Goal: Task Accomplishment & Management: Use online tool/utility

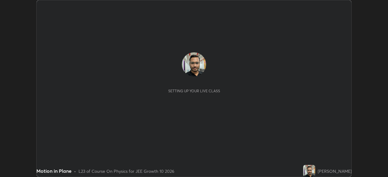
scroll to position [177, 388]
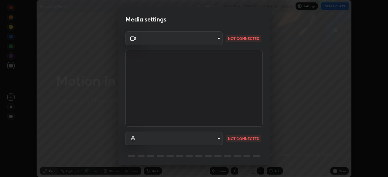
type input "b45de7ee0fa5affbd86f381d9850d11959442b20ac23425cf08cd12c60232317"
type input "communications"
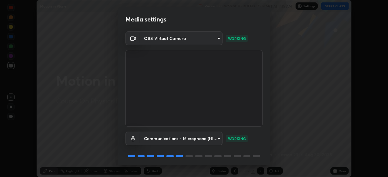
scroll to position [22, 0]
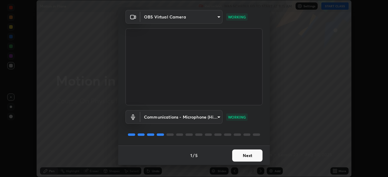
click at [250, 157] on button "Next" at bounding box center [247, 156] width 30 height 12
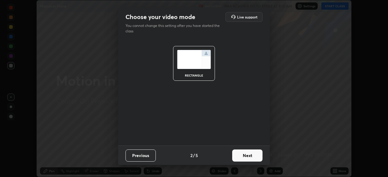
click at [247, 156] on button "Next" at bounding box center [247, 156] width 30 height 12
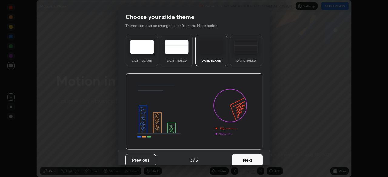
scroll to position [5, 0]
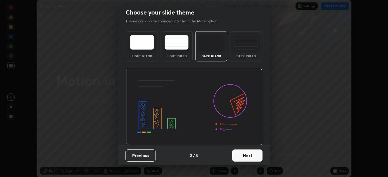
click at [246, 155] on button "Next" at bounding box center [247, 156] width 30 height 12
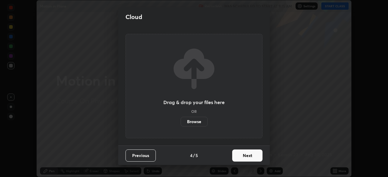
click at [246, 154] on button "Next" at bounding box center [247, 156] width 30 height 12
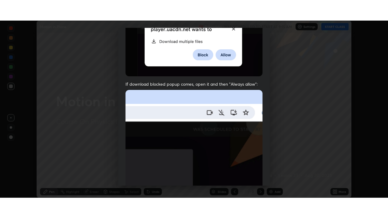
scroll to position [145, 0]
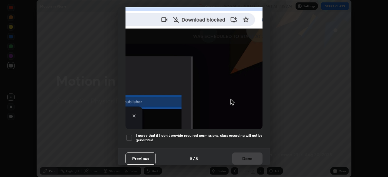
click at [129, 134] on div at bounding box center [128, 137] width 7 height 7
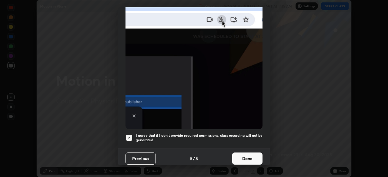
click at [248, 155] on button "Done" at bounding box center [247, 159] width 30 height 12
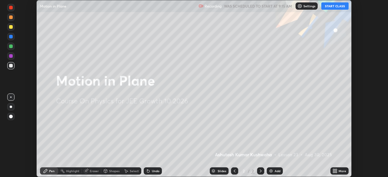
click at [333, 7] on button "START CLASS" at bounding box center [334, 5] width 27 height 7
click at [336, 172] on icon at bounding box center [336, 172] width 2 height 2
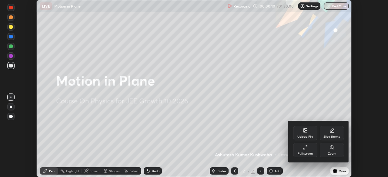
click at [304, 150] on div "Full screen" at bounding box center [305, 150] width 24 height 15
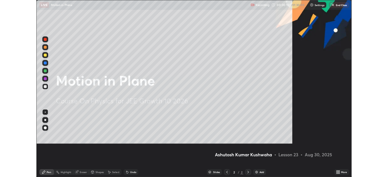
scroll to position [218, 388]
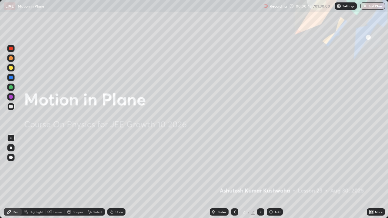
click at [273, 177] on div "Add" at bounding box center [274, 211] width 16 height 7
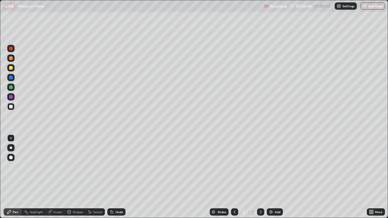
click at [272, 177] on img at bounding box center [270, 212] width 5 height 5
click at [12, 106] on div at bounding box center [11, 107] width 4 height 4
click at [78, 177] on div "Shapes" at bounding box center [78, 211] width 10 height 3
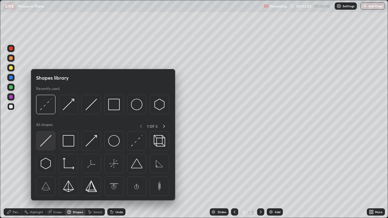
click at [48, 144] on img at bounding box center [46, 141] width 12 height 12
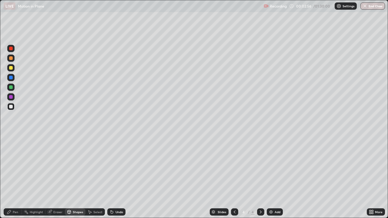
click at [17, 177] on div "Pen" at bounding box center [15, 211] width 5 height 3
click at [11, 138] on div at bounding box center [10, 137] width 1 height 1
click at [11, 98] on div at bounding box center [11, 97] width 4 height 4
click at [78, 177] on div "Shapes" at bounding box center [78, 211] width 10 height 3
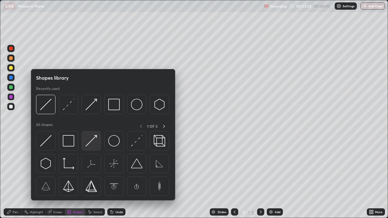
click at [89, 140] on img at bounding box center [91, 141] width 12 height 12
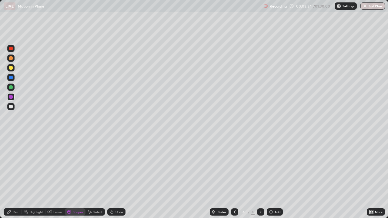
click at [11, 98] on div at bounding box center [11, 97] width 4 height 4
click at [11, 107] on div at bounding box center [11, 107] width 4 height 4
click at [9, 177] on icon at bounding box center [9, 212] width 4 height 4
click at [12, 87] on div at bounding box center [11, 87] width 4 height 4
click at [11, 148] on div at bounding box center [11, 148] width 2 height 2
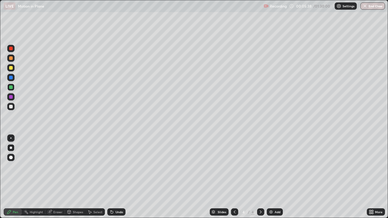
click at [11, 68] on div at bounding box center [11, 68] width 4 height 4
click at [11, 139] on div at bounding box center [10, 137] width 7 height 7
click at [76, 177] on div "Shapes" at bounding box center [78, 211] width 10 height 3
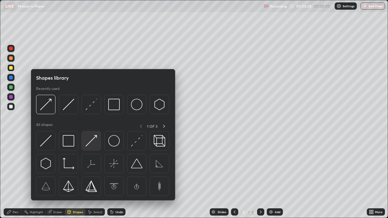
click at [93, 142] on img at bounding box center [91, 141] width 12 height 12
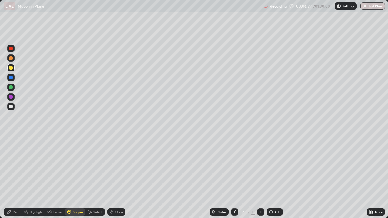
click at [11, 96] on div at bounding box center [11, 97] width 4 height 4
click at [16, 177] on div "Pen" at bounding box center [15, 211] width 5 height 3
click at [11, 107] on div at bounding box center [11, 107] width 4 height 4
click at [12, 86] on div at bounding box center [11, 87] width 4 height 4
click at [77, 177] on div "Shapes" at bounding box center [78, 211] width 10 height 3
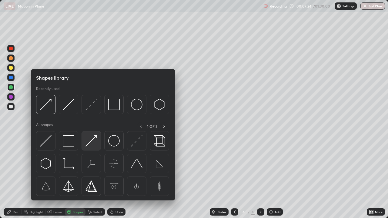
click at [92, 143] on img at bounding box center [91, 141] width 12 height 12
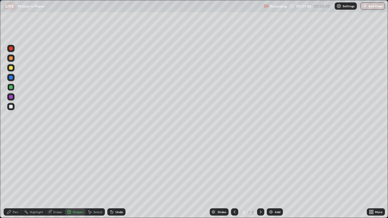
click at [11, 107] on div at bounding box center [11, 107] width 4 height 4
click at [13, 177] on div "Pen" at bounding box center [15, 211] width 5 height 3
click at [12, 139] on div at bounding box center [10, 137] width 7 height 7
click at [55, 177] on div "Eraser" at bounding box center [57, 211] width 9 height 3
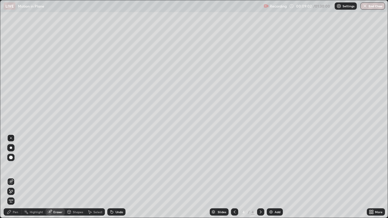
click at [14, 177] on div "Pen" at bounding box center [15, 211] width 5 height 3
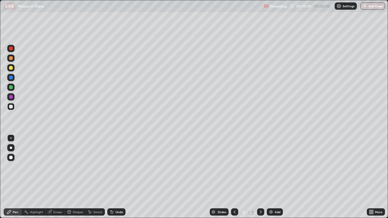
click at [11, 97] on div at bounding box center [11, 97] width 4 height 4
click at [10, 67] on div at bounding box center [11, 68] width 4 height 4
click at [11, 106] on div at bounding box center [11, 107] width 4 height 4
click at [57, 177] on div "Eraser" at bounding box center [57, 211] width 9 height 3
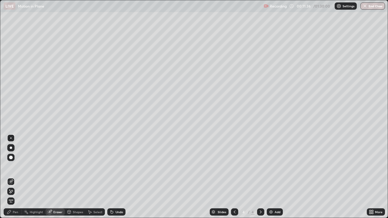
click at [12, 177] on div "Pen" at bounding box center [13, 211] width 18 height 7
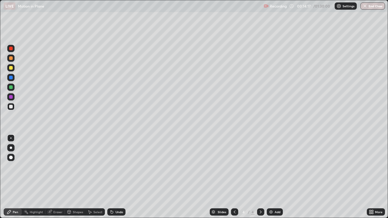
click at [272, 177] on img at bounding box center [270, 212] width 5 height 5
click at [11, 157] on div at bounding box center [11, 158] width 4 height 4
click at [11, 68] on div at bounding box center [11, 68] width 4 height 4
click at [11, 137] on div at bounding box center [10, 137] width 7 height 7
click at [115, 177] on div "Undo" at bounding box center [119, 211] width 8 height 3
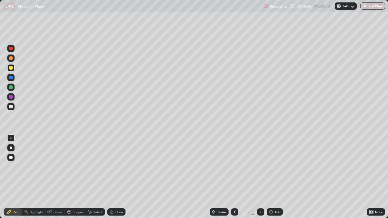
click at [116, 177] on div "Undo" at bounding box center [119, 211] width 8 height 3
click at [115, 177] on div "Undo" at bounding box center [119, 211] width 8 height 3
click at [114, 177] on div "Undo" at bounding box center [116, 211] width 18 height 7
click at [116, 177] on div "Undo" at bounding box center [119, 211] width 8 height 3
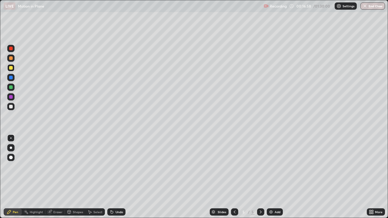
click at [115, 177] on div "Undo" at bounding box center [119, 211] width 8 height 3
click at [115, 177] on div "Undo" at bounding box center [116, 211] width 18 height 7
click at [56, 177] on div "Eraser" at bounding box center [57, 211] width 9 height 3
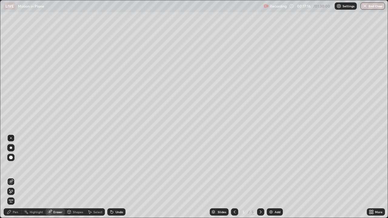
click at [14, 177] on div "Pen" at bounding box center [15, 211] width 5 height 3
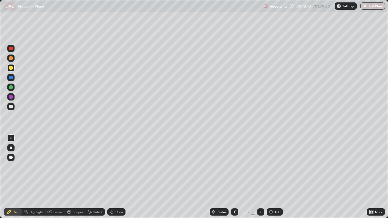
click at [9, 106] on div at bounding box center [11, 107] width 4 height 4
click at [273, 177] on div "Add" at bounding box center [274, 211] width 16 height 7
click at [10, 68] on div at bounding box center [11, 68] width 4 height 4
click at [11, 107] on div at bounding box center [11, 107] width 4 height 4
click at [11, 78] on div at bounding box center [11, 78] width 4 height 4
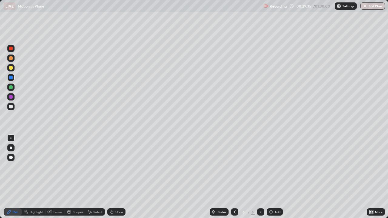
click at [12, 59] on div at bounding box center [11, 58] width 4 height 4
click at [273, 177] on div "Add" at bounding box center [274, 211] width 16 height 7
click at [11, 106] on div at bounding box center [11, 107] width 4 height 4
click at [12, 88] on div at bounding box center [11, 87] width 4 height 4
click at [12, 76] on div at bounding box center [11, 78] width 4 height 4
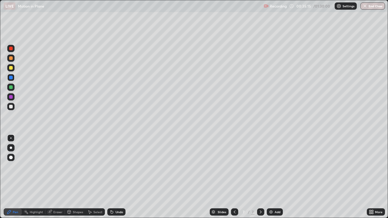
click at [12, 108] on div at bounding box center [11, 107] width 4 height 4
click at [12, 68] on div at bounding box center [11, 68] width 4 height 4
click at [10, 107] on div at bounding box center [11, 107] width 4 height 4
click at [11, 147] on div at bounding box center [11, 148] width 2 height 2
click at [11, 97] on div at bounding box center [11, 97] width 4 height 4
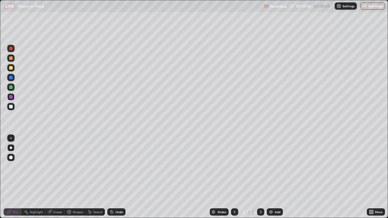
click at [11, 68] on div at bounding box center [11, 68] width 4 height 4
click at [56, 177] on div "Eraser" at bounding box center [57, 211] width 9 height 3
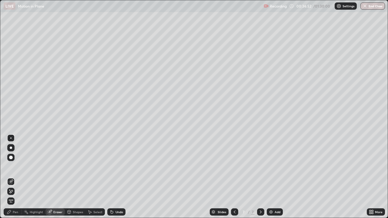
click at [14, 177] on div "Pen" at bounding box center [15, 211] width 5 height 3
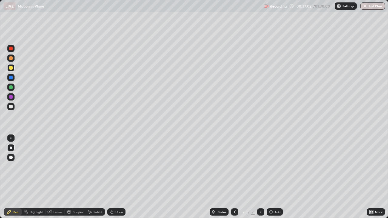
click at [11, 107] on div at bounding box center [11, 107] width 4 height 4
click at [11, 87] on div at bounding box center [11, 87] width 4 height 4
click at [271, 177] on img at bounding box center [270, 212] width 5 height 5
click at [11, 68] on div at bounding box center [11, 68] width 4 height 4
click at [11, 138] on div at bounding box center [10, 137] width 1 height 1
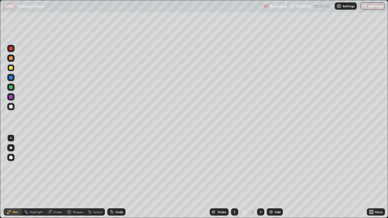
click at [11, 106] on div at bounding box center [11, 107] width 4 height 4
click at [12, 106] on div at bounding box center [11, 107] width 4 height 4
click at [12, 96] on div at bounding box center [11, 97] width 4 height 4
click at [11, 68] on div at bounding box center [11, 68] width 4 height 4
click at [10, 87] on div at bounding box center [11, 87] width 4 height 4
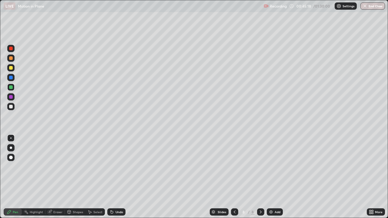
click at [10, 97] on div at bounding box center [11, 97] width 4 height 4
click at [11, 106] on div at bounding box center [11, 107] width 4 height 4
click at [12, 97] on div at bounding box center [11, 97] width 4 height 4
click at [11, 67] on div at bounding box center [11, 68] width 4 height 4
click at [10, 87] on div at bounding box center [11, 87] width 4 height 4
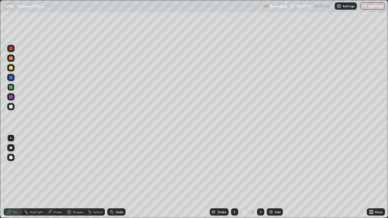
click at [11, 107] on div at bounding box center [11, 107] width 4 height 4
click at [270, 177] on img at bounding box center [270, 212] width 5 height 5
click at [11, 68] on div at bounding box center [11, 68] width 4 height 4
click at [11, 107] on div at bounding box center [11, 107] width 4 height 4
click at [10, 77] on div at bounding box center [11, 78] width 4 height 4
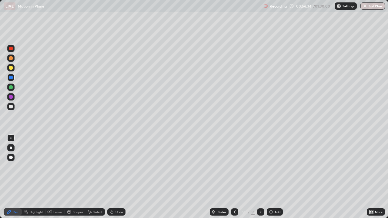
click at [10, 105] on div at bounding box center [11, 107] width 4 height 4
click at [12, 96] on div at bounding box center [11, 97] width 4 height 4
click at [12, 68] on div at bounding box center [11, 68] width 4 height 4
click at [12, 57] on div at bounding box center [11, 58] width 4 height 4
click at [271, 177] on img at bounding box center [270, 212] width 5 height 5
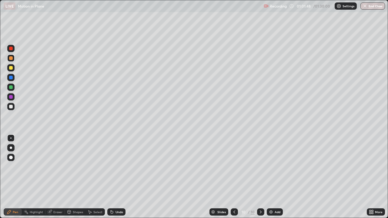
click at [10, 95] on div at bounding box center [11, 97] width 4 height 4
click at [10, 87] on div at bounding box center [11, 87] width 4 height 4
click at [12, 67] on div at bounding box center [11, 68] width 4 height 4
click at [55, 177] on div "Eraser" at bounding box center [57, 211] width 9 height 3
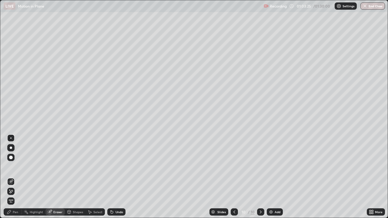
click at [17, 177] on div "Pen" at bounding box center [15, 211] width 5 height 3
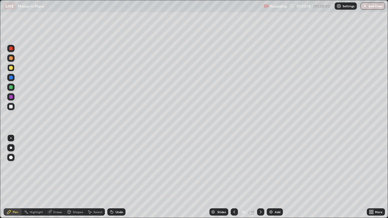
click at [11, 87] on div at bounding box center [11, 87] width 4 height 4
click at [271, 177] on img at bounding box center [270, 212] width 5 height 5
click at [12, 69] on div at bounding box center [11, 68] width 4 height 4
click at [11, 107] on div at bounding box center [11, 107] width 4 height 4
click at [12, 96] on div at bounding box center [11, 97] width 4 height 4
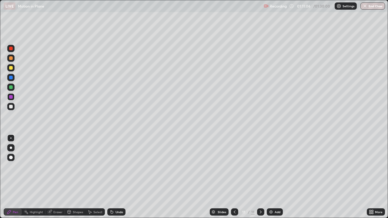
click at [10, 98] on div at bounding box center [11, 97] width 4 height 4
click at [11, 58] on div at bounding box center [11, 58] width 4 height 4
click at [11, 148] on div at bounding box center [11, 148] width 2 height 2
click at [10, 59] on div at bounding box center [11, 58] width 4 height 4
click at [76, 177] on div "Shapes" at bounding box center [78, 211] width 10 height 3
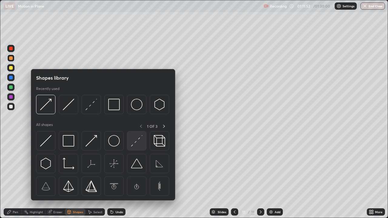
click at [137, 141] on img at bounding box center [137, 141] width 12 height 12
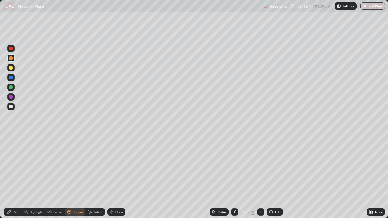
click at [14, 177] on div "Pen" at bounding box center [15, 211] width 5 height 3
click at [58, 177] on div "Eraser" at bounding box center [57, 211] width 9 height 3
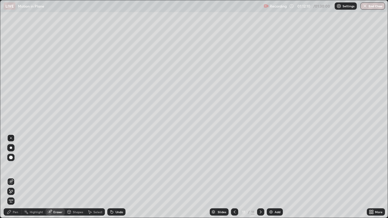
click at [16, 177] on div "Pen" at bounding box center [15, 211] width 5 height 3
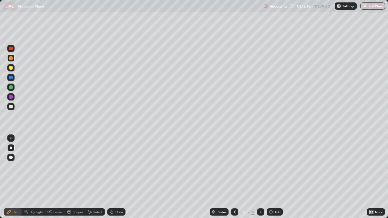
click at [79, 177] on div "Shapes" at bounding box center [78, 211] width 10 height 3
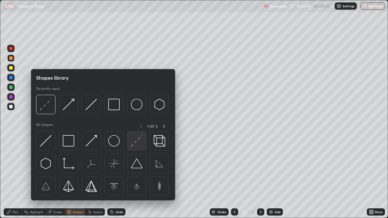
click at [136, 144] on img at bounding box center [137, 141] width 12 height 12
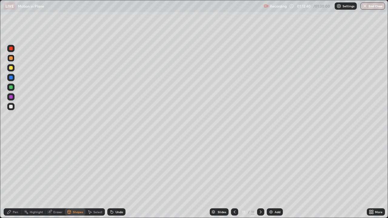
click at [10, 88] on div at bounding box center [11, 87] width 4 height 4
click at [14, 177] on div "Pen" at bounding box center [15, 211] width 5 height 3
click at [79, 177] on div "Shapes" at bounding box center [78, 211] width 10 height 3
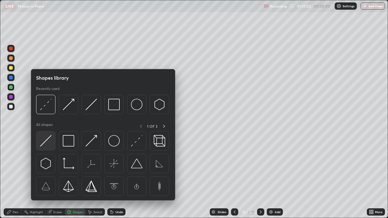
click at [46, 141] on img at bounding box center [46, 141] width 12 height 12
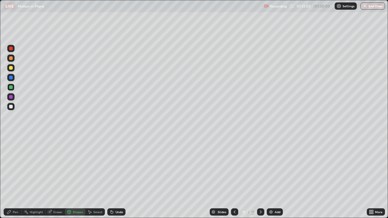
click at [11, 58] on div at bounding box center [11, 58] width 4 height 4
click at [11, 68] on div at bounding box center [11, 68] width 4 height 4
click at [16, 177] on div "Pen" at bounding box center [15, 211] width 5 height 3
click at [12, 58] on div at bounding box center [11, 58] width 4 height 4
click at [12, 87] on div at bounding box center [11, 87] width 4 height 4
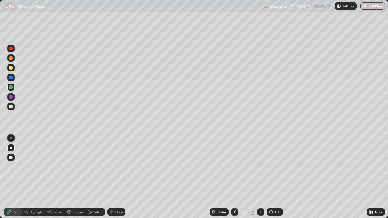
click at [11, 137] on div at bounding box center [10, 137] width 7 height 7
click at [271, 177] on img at bounding box center [270, 212] width 5 height 5
click at [11, 98] on div at bounding box center [11, 97] width 4 height 4
click at [113, 177] on icon at bounding box center [111, 212] width 5 height 5
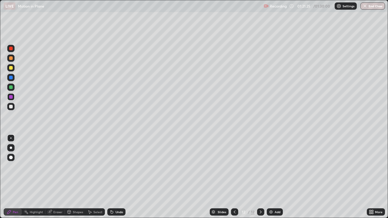
click at [111, 177] on icon at bounding box center [112, 212] width 2 height 2
click at [114, 177] on div "Undo" at bounding box center [116, 211] width 18 height 7
click at [113, 177] on icon at bounding box center [111, 212] width 5 height 5
click at [114, 177] on div "Undo" at bounding box center [116, 211] width 18 height 7
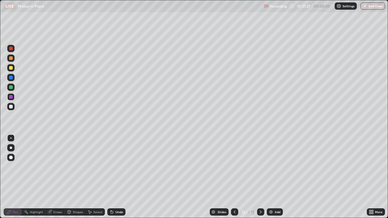
click at [114, 177] on div "Undo" at bounding box center [116, 211] width 18 height 7
click at [10, 86] on div at bounding box center [11, 87] width 4 height 4
click at [11, 59] on div at bounding box center [11, 58] width 4 height 4
click at [11, 148] on div at bounding box center [11, 148] width 2 height 2
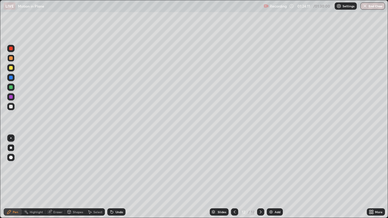
click at [11, 107] on div at bounding box center [11, 107] width 4 height 4
click at [9, 66] on div at bounding box center [10, 67] width 7 height 7
click at [372, 7] on button "End Class" at bounding box center [373, 5] width 24 height 7
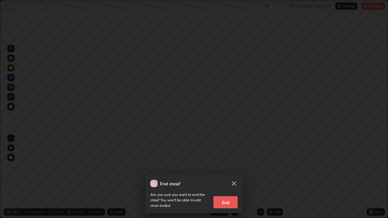
click at [228, 177] on button "End" at bounding box center [225, 202] width 24 height 12
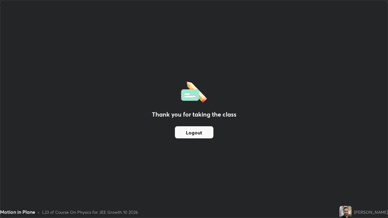
click at [201, 132] on button "Logout" at bounding box center [194, 132] width 38 height 12
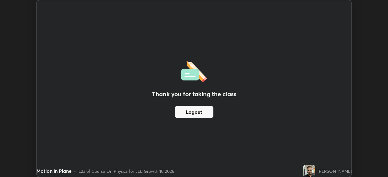
scroll to position [30105, 29895]
